Goal: Task Accomplishment & Management: Use online tool/utility

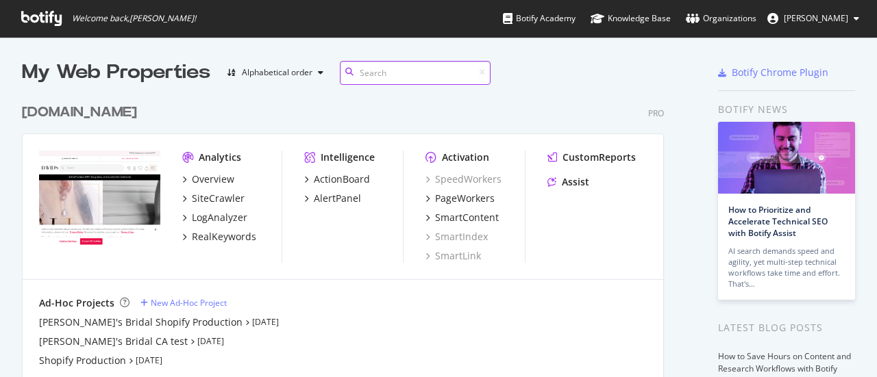
scroll to position [367, 856]
click at [82, 106] on div "[DOMAIN_NAME]" at bounding box center [79, 113] width 115 height 20
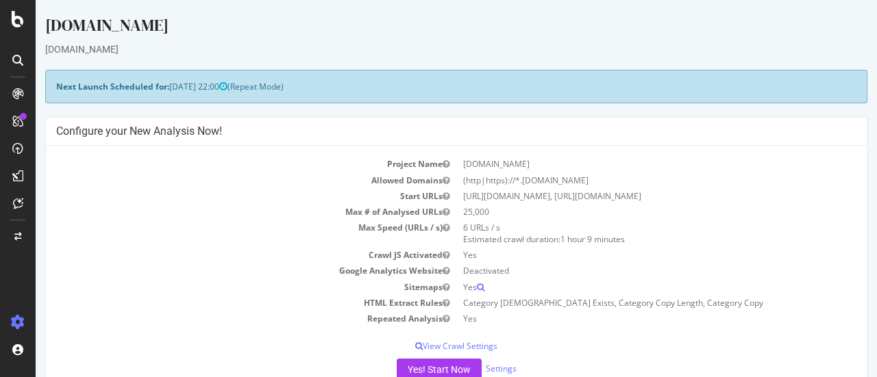
scroll to position [137, 0]
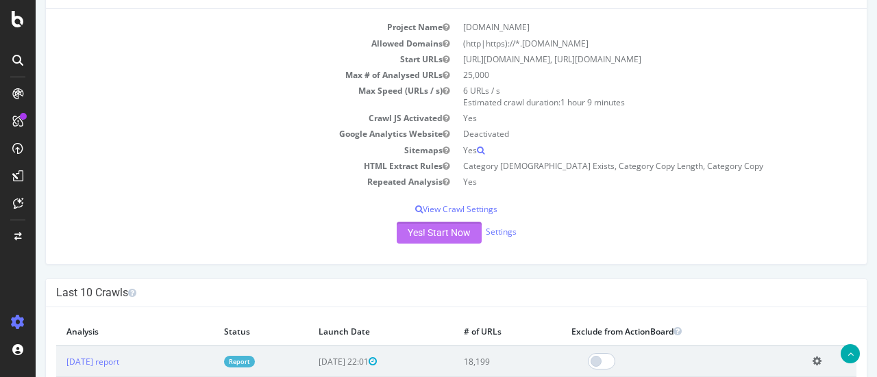
click at [428, 229] on button "Yes! Start Now" at bounding box center [439, 233] width 85 height 22
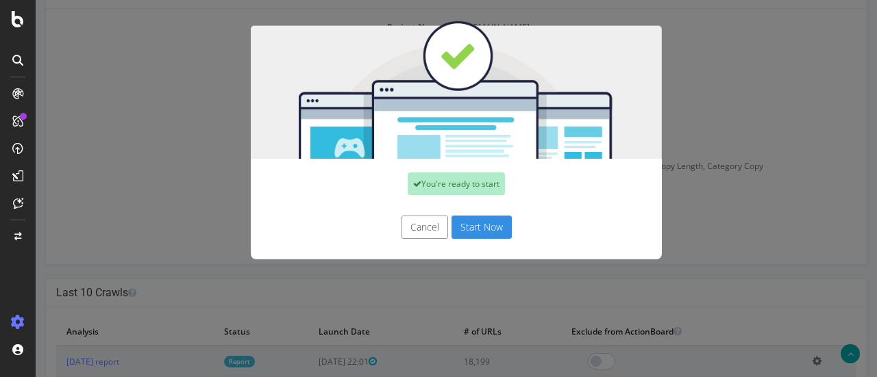
click at [466, 231] on button "Start Now" at bounding box center [481, 227] width 60 height 23
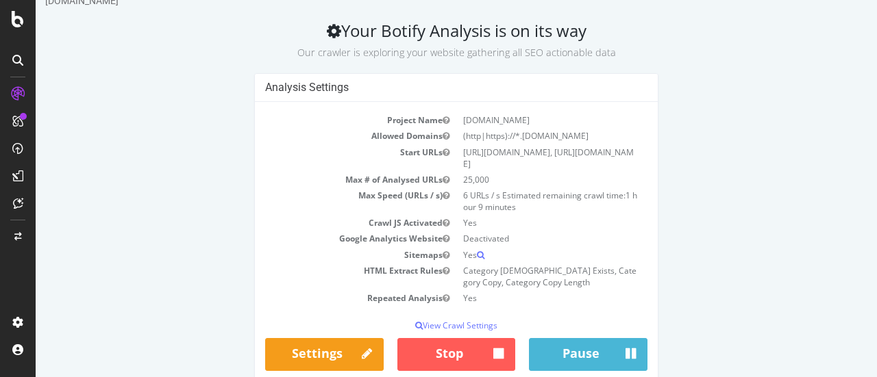
scroll to position [73, 0]
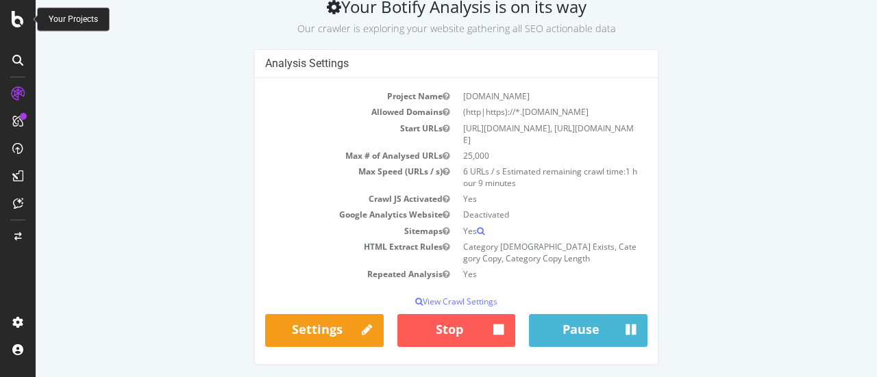
click at [21, 20] on icon at bounding box center [18, 19] width 12 height 16
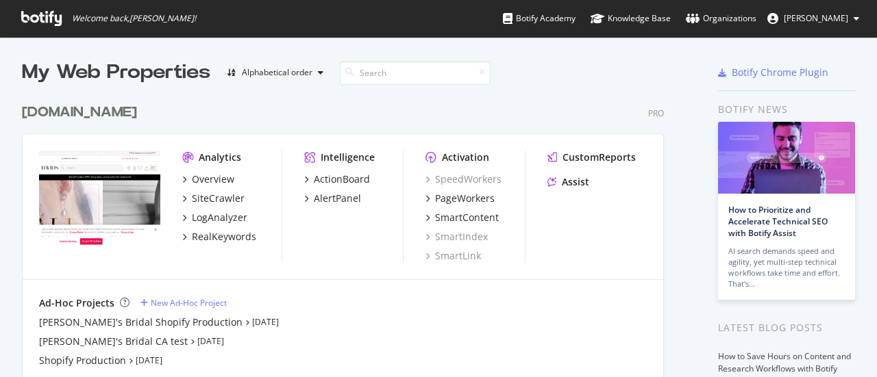
click at [71, 117] on div "[DOMAIN_NAME]" at bounding box center [79, 113] width 115 height 20
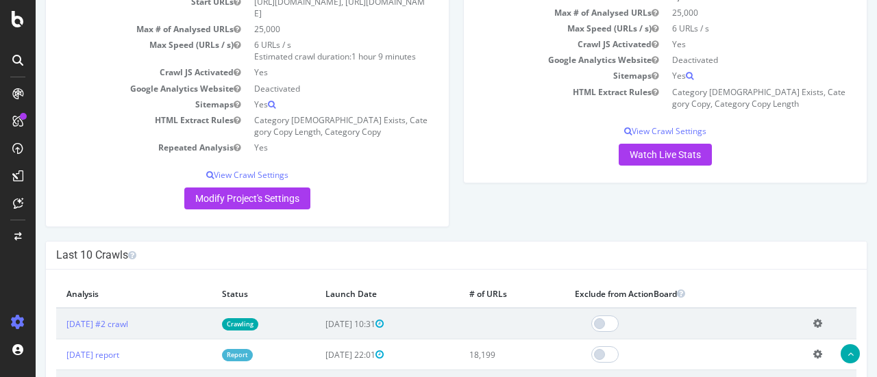
scroll to position [274, 0]
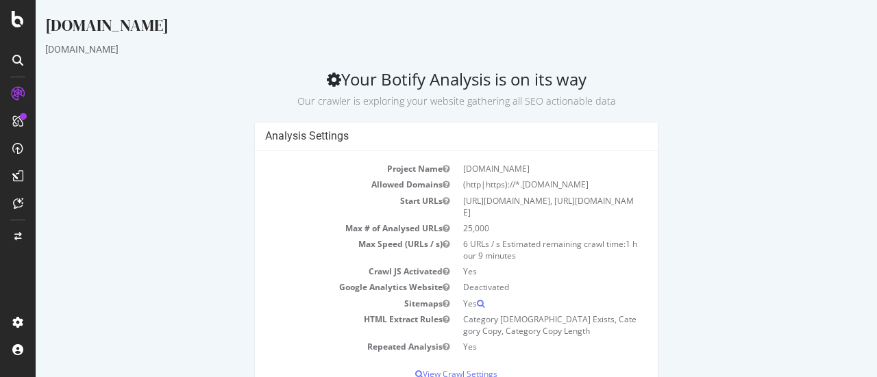
drag, startPoint x: 377, startPoint y: 79, endPoint x: 581, endPoint y: 81, distance: 203.5
click at [581, 81] on h2 "Your Botify Analysis is on its way Our crawler is exploring your website gather…" at bounding box center [456, 89] width 822 height 38
copy h2 "Botify Analysis is on its way"
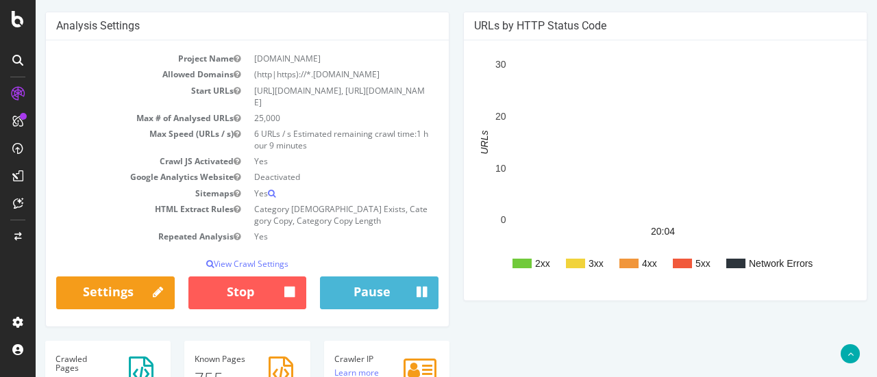
scroll to position [274, 0]
